Goal: Information Seeking & Learning: Learn about a topic

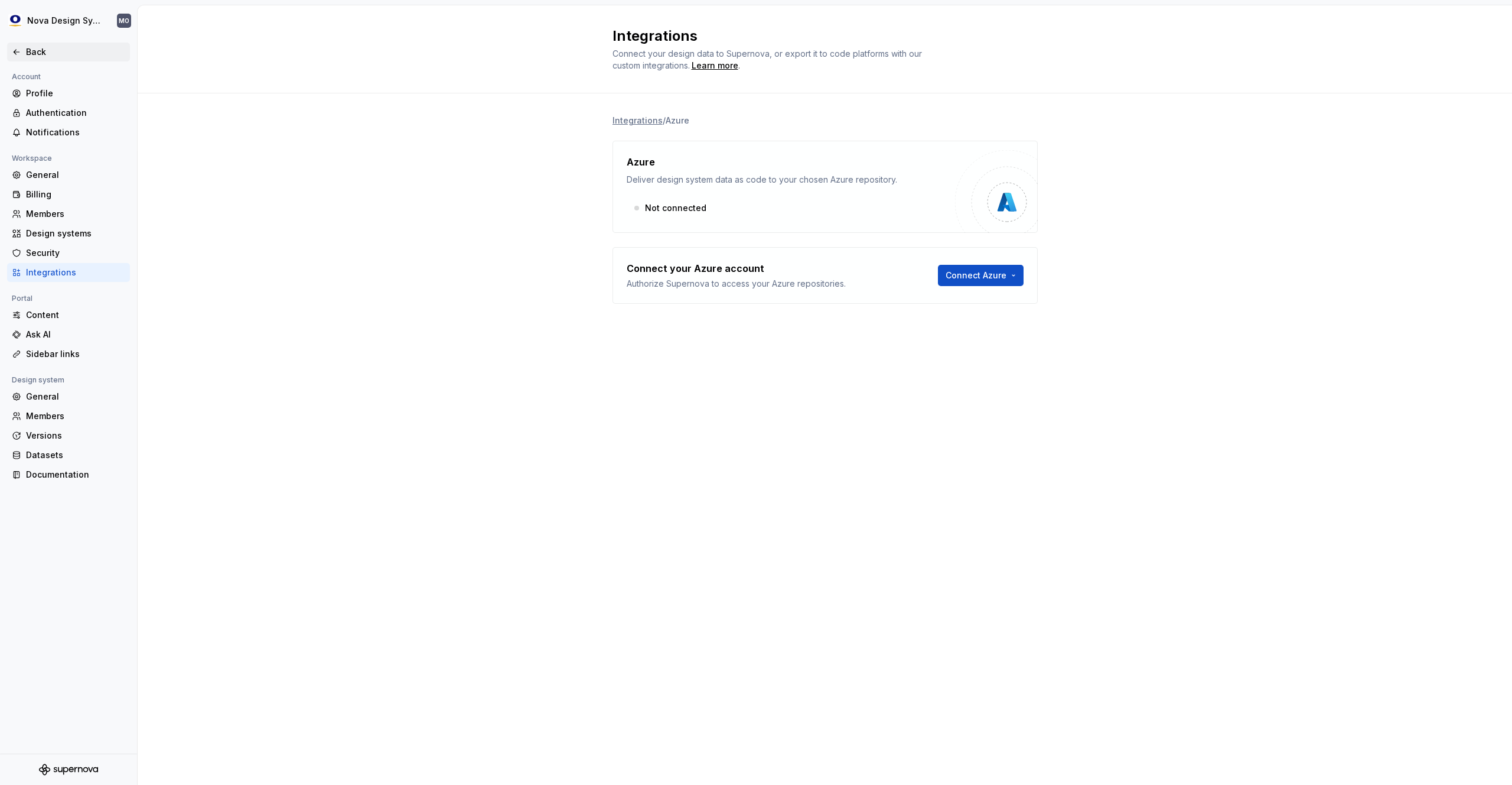
click at [31, 49] on div "Back" at bounding box center [75, 52] width 99 height 12
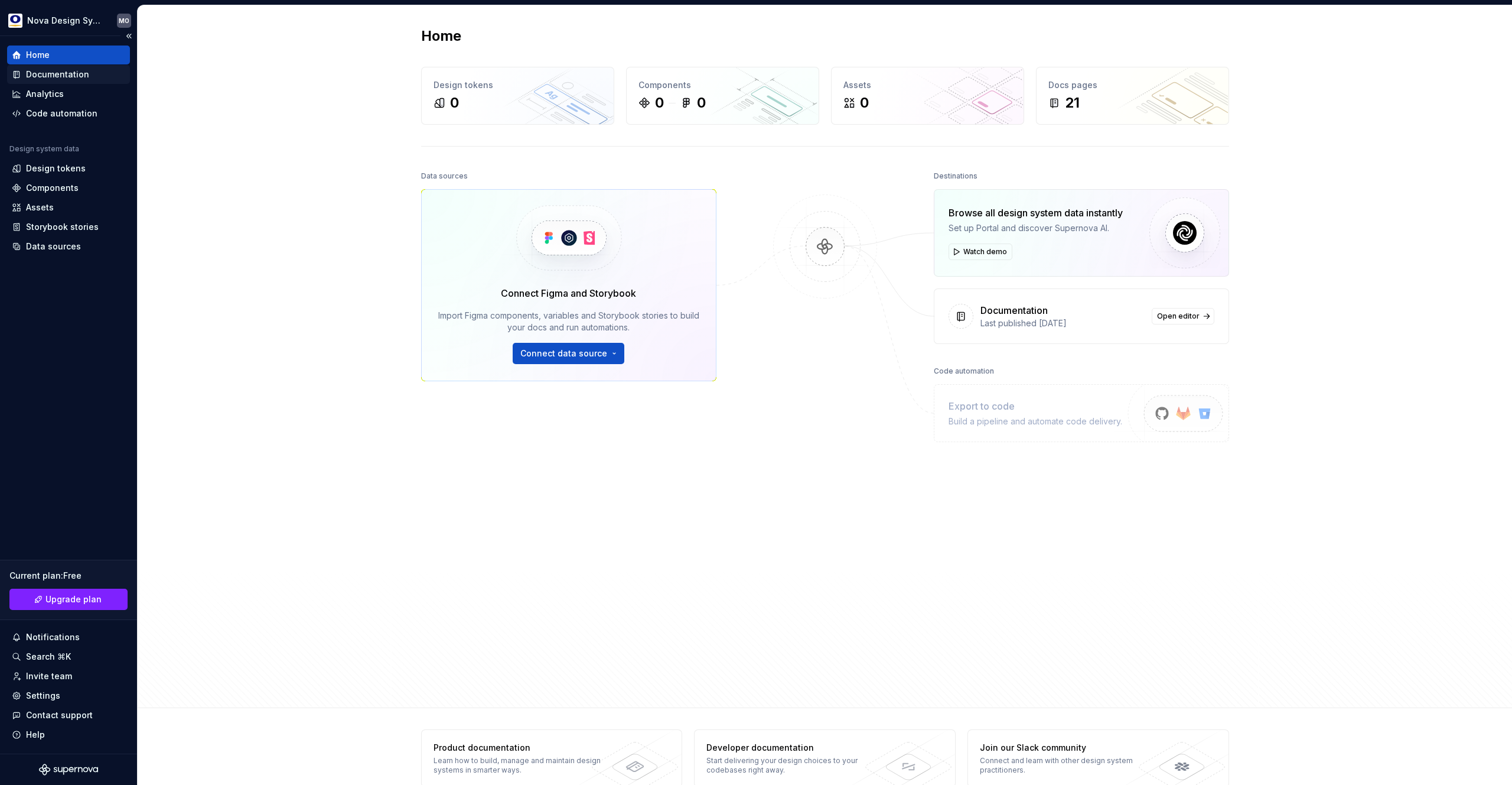
click at [56, 74] on div "Documentation" at bounding box center [58, 75] width 63 height 12
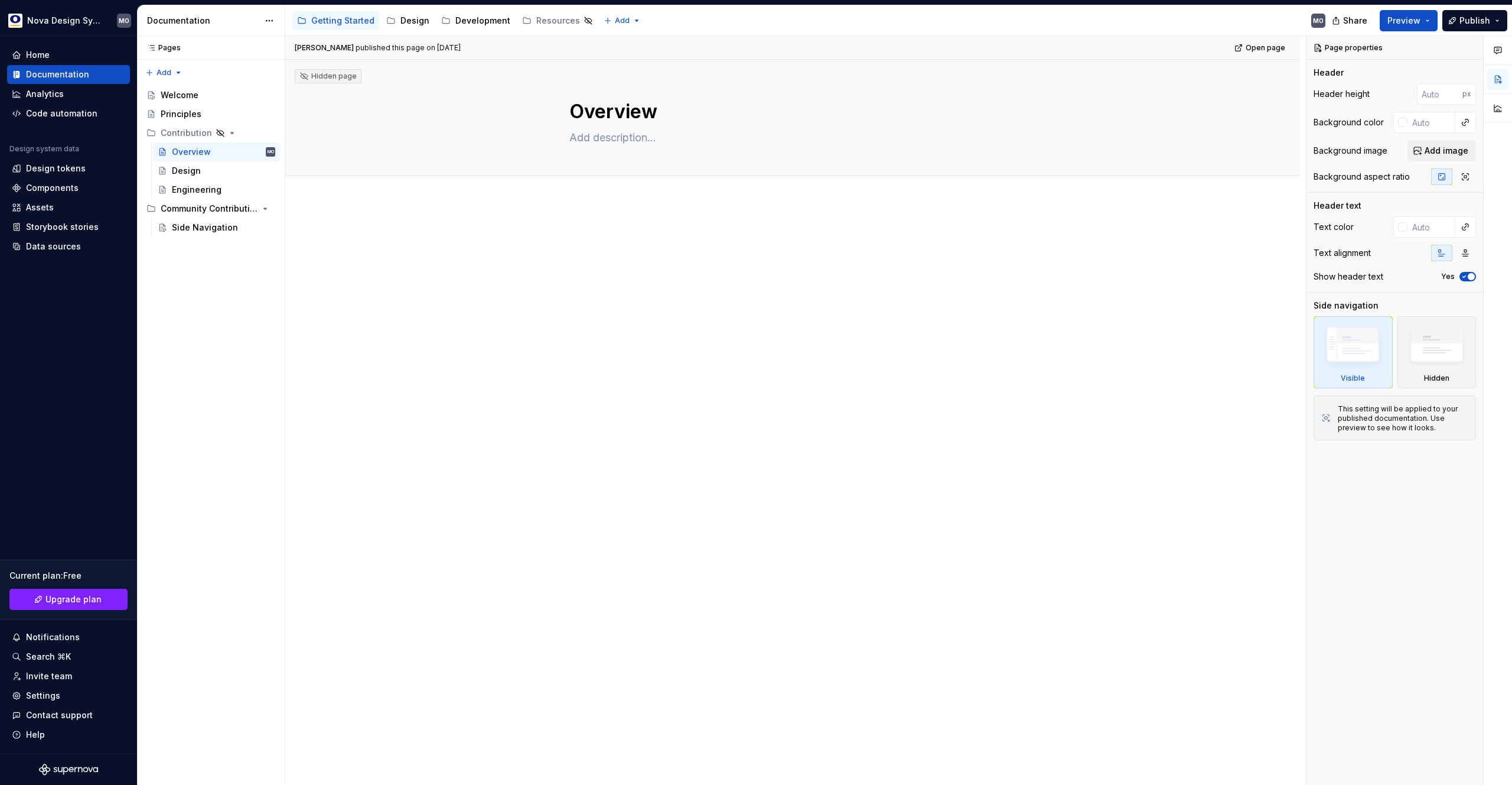
click at [417, 306] on div at bounding box center [793, 363] width 1015 height 323
type textarea "*"
